Goal: Browse casually

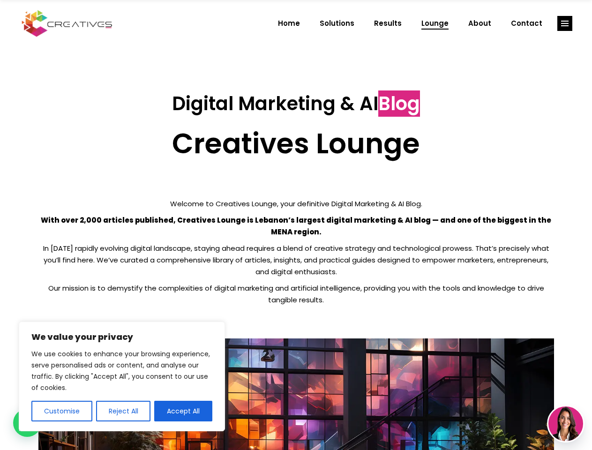
click at [296, 225] on p "With over 2,000 articles published, Creatives Lounge is Lebanon’s largest digit…" at bounding box center [296, 225] width 516 height 23
click at [61, 411] on button "Customise" at bounding box center [61, 411] width 61 height 21
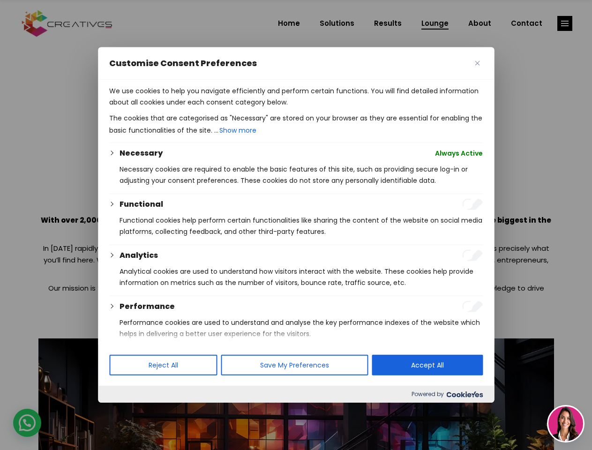
click at [123, 411] on div at bounding box center [296, 225] width 592 height 450
click at [183, 411] on div at bounding box center [296, 225] width 592 height 450
click at [565, 23] on div at bounding box center [296, 225] width 592 height 450
click at [566, 424] on img at bounding box center [566, 424] width 35 height 35
